Goal: Task Accomplishment & Management: Manage account settings

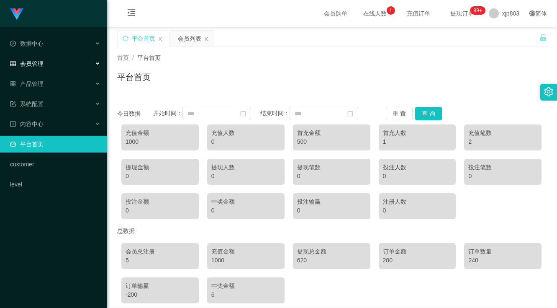
click at [44, 64] on div "会员管理" at bounding box center [53, 63] width 107 height 17
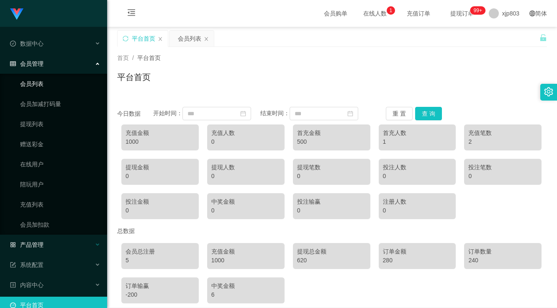
click at [41, 83] on link "会员列表" at bounding box center [60, 83] width 80 height 17
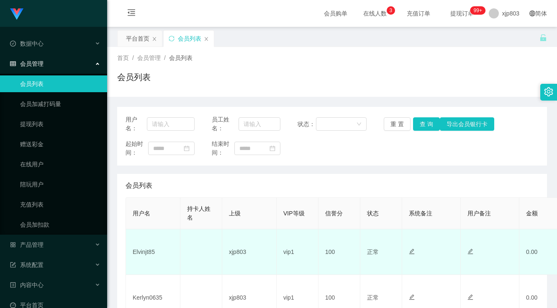
click at [150, 248] on td "Elvinjt85" at bounding box center [153, 252] width 54 height 46
click at [150, 249] on td "Elvinjt85" at bounding box center [153, 252] width 54 height 46
copy td "Elvinjt85"
